Goal: Task Accomplishment & Management: Manage account settings

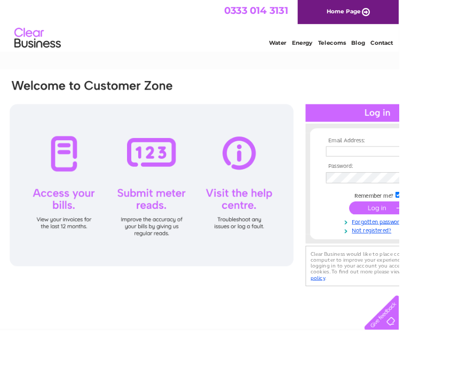
click at [432, 173] on input "text" at bounding box center [430, 175] width 110 height 12
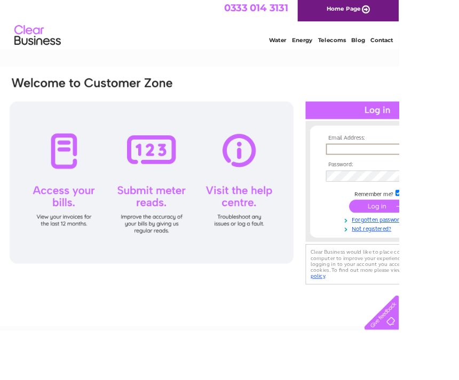
scroll to position [3, 0]
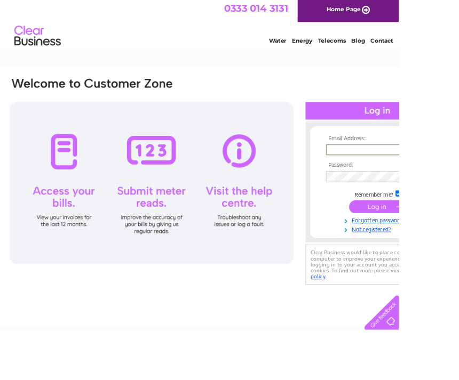
type input "[EMAIL_ADDRESS][DOMAIN_NAME]"
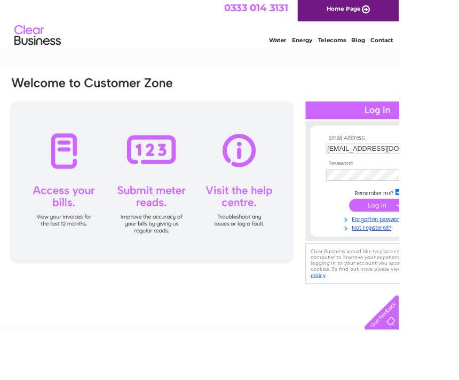
click at [436, 239] on input "submit" at bounding box center [435, 236] width 66 height 15
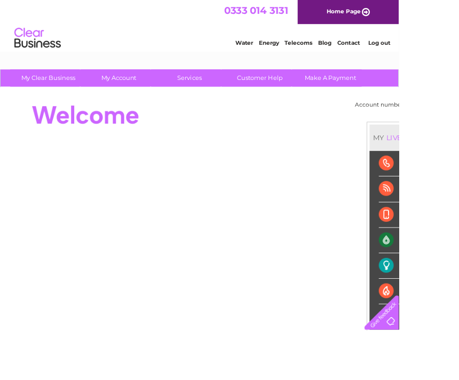
click at [458, 300] on div "Electricity" at bounding box center [467, 306] width 62 height 29
click at [458, 297] on div "Electricity" at bounding box center [467, 306] width 62 height 29
click at [445, 298] on div "Electricity" at bounding box center [467, 306] width 62 height 29
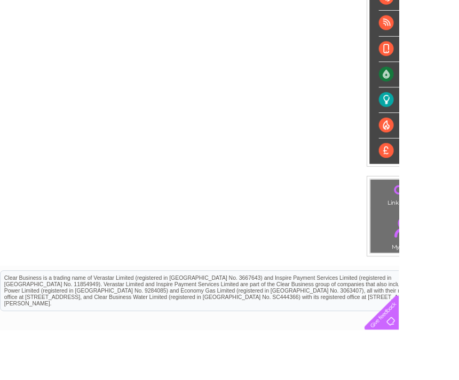
scroll to position [190, 0]
click at [458, 143] on li "Gas" at bounding box center [467, 145] width 84 height 29
click at [458, 119] on div "Electricity" at bounding box center [467, 115] width 62 height 29
click at [458, 120] on div "Electricity" at bounding box center [467, 115] width 62 height 29
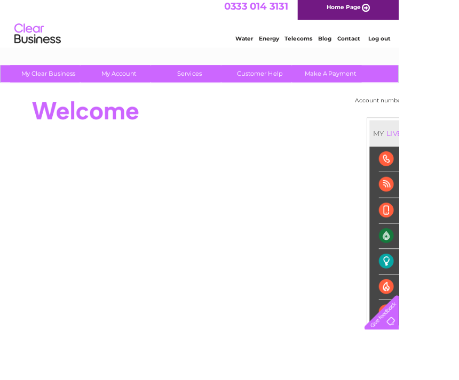
scroll to position [0, 0]
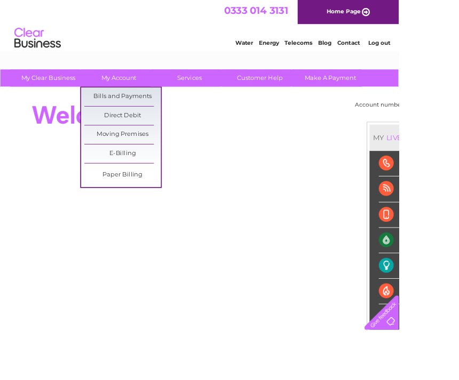
click at [135, 107] on link "Bills and Payments" at bounding box center [141, 111] width 88 height 21
click at [152, 113] on link "Bills and Payments" at bounding box center [141, 111] width 88 height 21
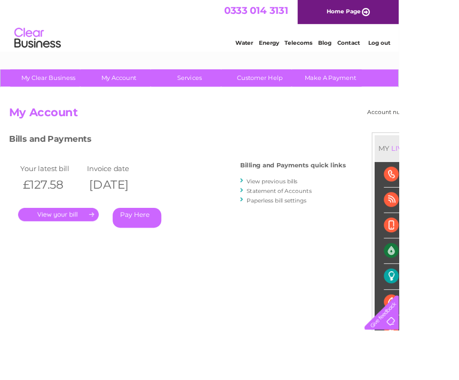
click at [296, 216] on link "Statement of Accounts" at bounding box center [321, 220] width 75 height 8
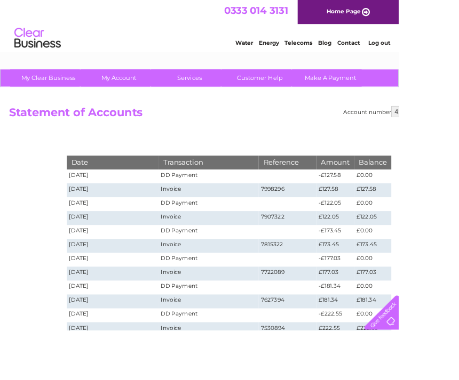
click at [44, 62] on html "0333 014 3131 Home Page Water Energy Telecoms Blog Contact Log out" at bounding box center [229, 31] width 459 height 62
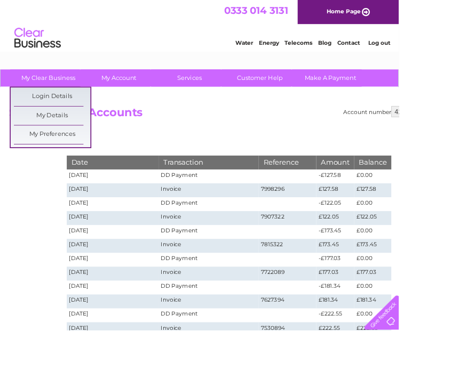
click at [34, 242] on div "Account number 413111 Statement of Accounts Download Pdf Date Transaction Refer…" at bounding box center [264, 322] width 528 height 442
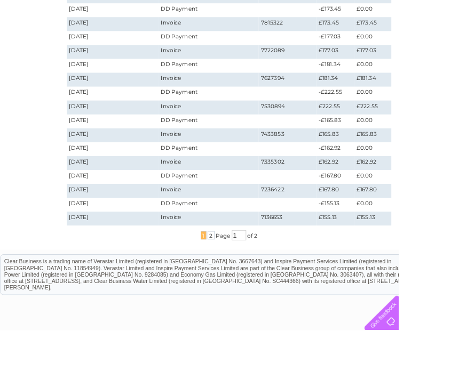
scroll to position [256, 0]
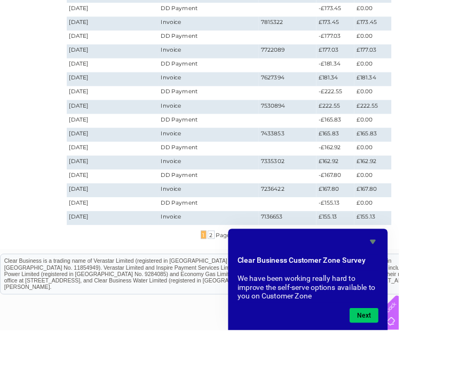
click at [435, 285] on icon "Hide survey" at bounding box center [428, 278] width 13 height 13
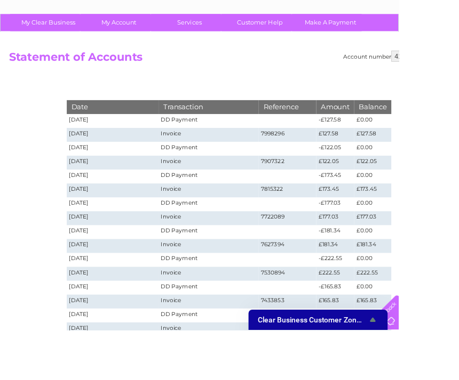
scroll to position [0, 0]
